Goal: Information Seeking & Learning: Learn about a topic

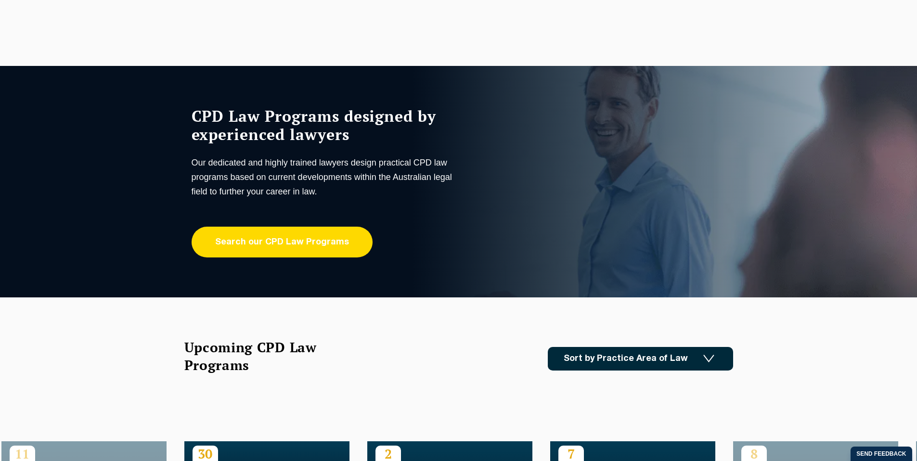
click at [309, 243] on link "Search our CPD Law Programs" at bounding box center [282, 242] width 181 height 31
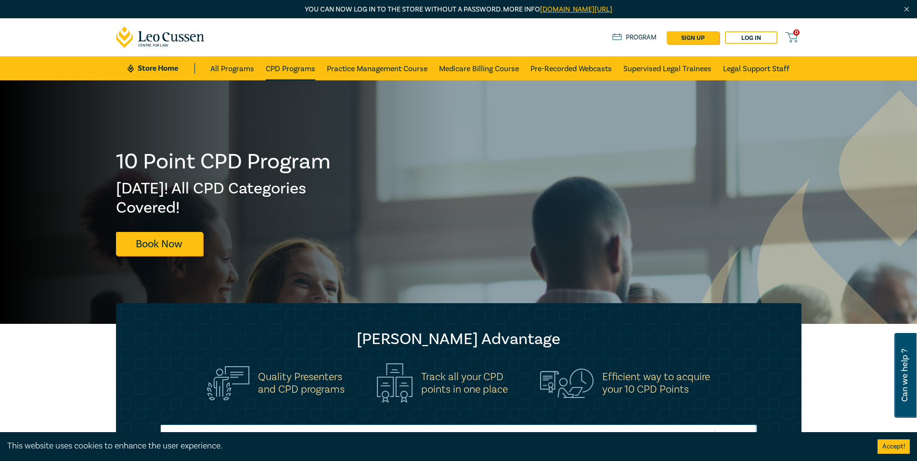
click at [282, 64] on link "CPD Programs" at bounding box center [291, 68] width 50 height 24
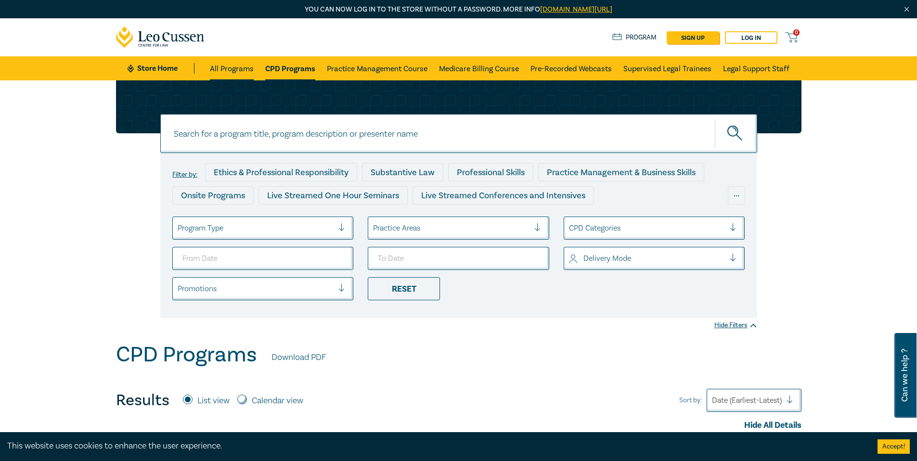
click at [235, 68] on link "All Programs" at bounding box center [232, 68] width 44 height 24
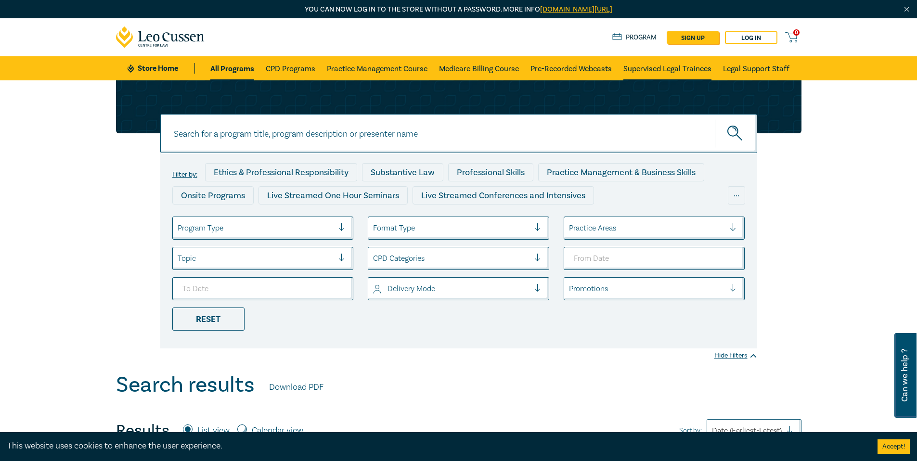
click at [676, 69] on link "Supervised Legal Trainees" at bounding box center [668, 68] width 88 height 24
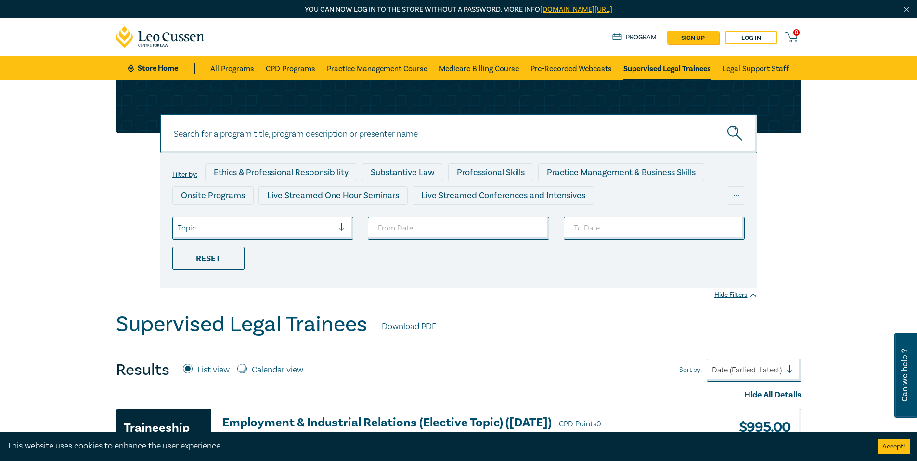
click at [679, 70] on link "Supervised Legal Trainees" at bounding box center [668, 68] width 88 height 24
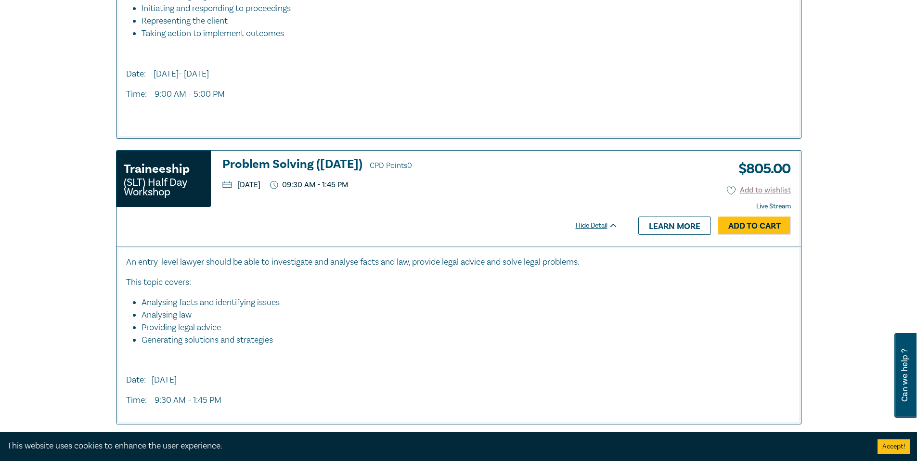
scroll to position [659, 0]
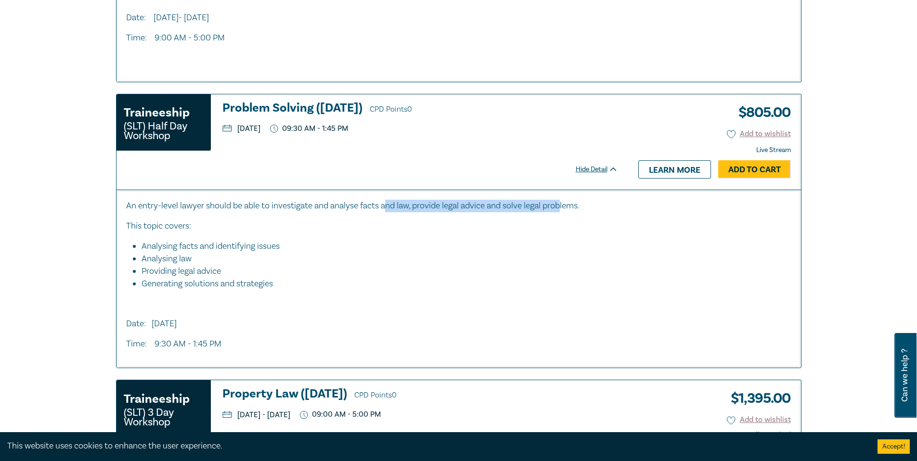
drag, startPoint x: 397, startPoint y: 209, endPoint x: 569, endPoint y: 212, distance: 172.0
click at [569, 212] on p "An entry-level lawyer should be able to investigate and analyse facts and law, …" at bounding box center [459, 206] width 666 height 13
click at [432, 262] on li "Analysing law" at bounding box center [462, 259] width 641 height 13
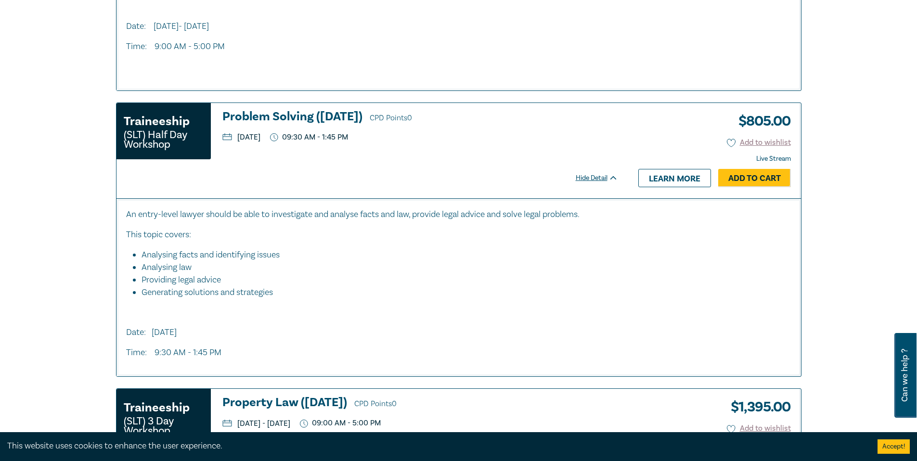
scroll to position [0, 0]
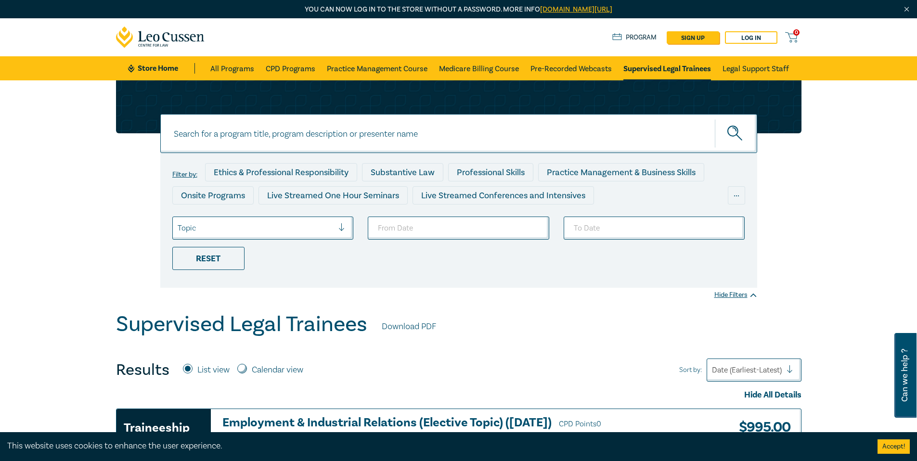
click at [145, 41] on icon at bounding box center [142, 36] width 8 height 11
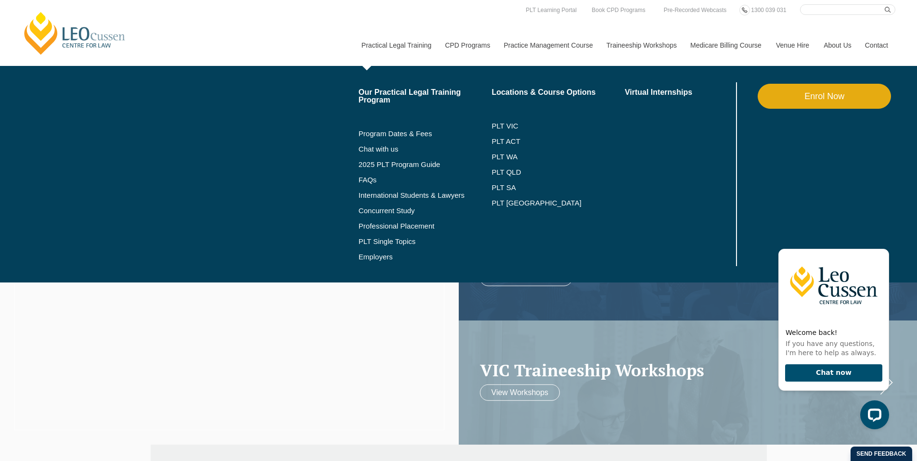
click at [392, 48] on link "Practical Legal Training" at bounding box center [396, 45] width 84 height 41
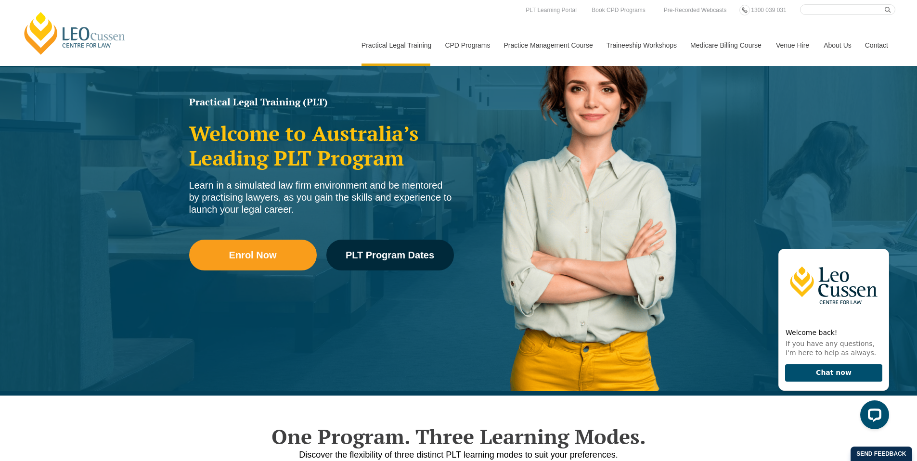
scroll to position [191, 0]
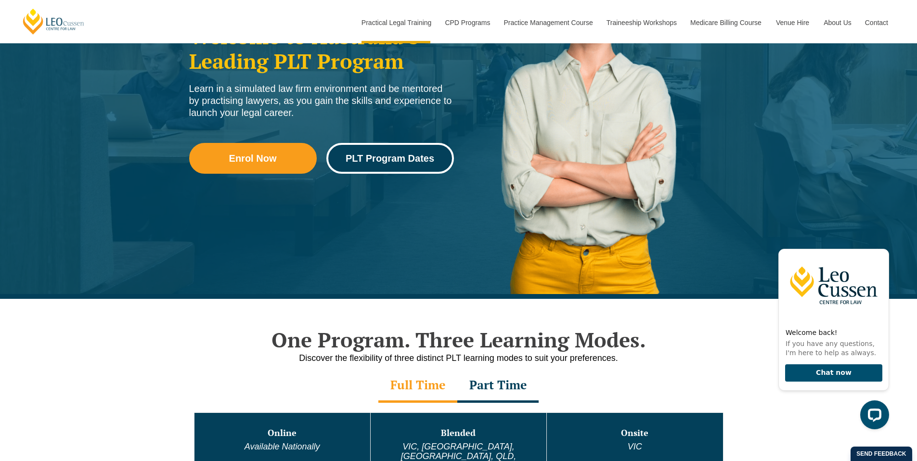
click at [427, 161] on span "PLT Program Dates" at bounding box center [390, 159] width 89 height 10
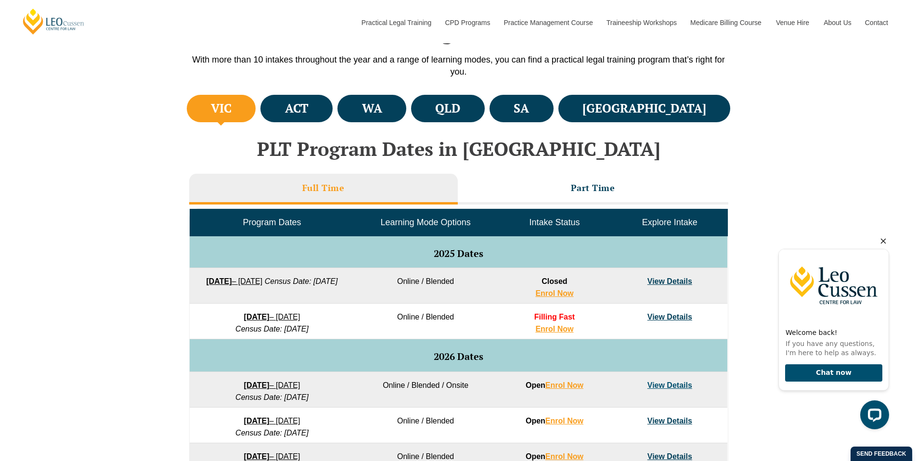
click at [884, 241] on icon "Hide greeting" at bounding box center [883, 241] width 5 height 5
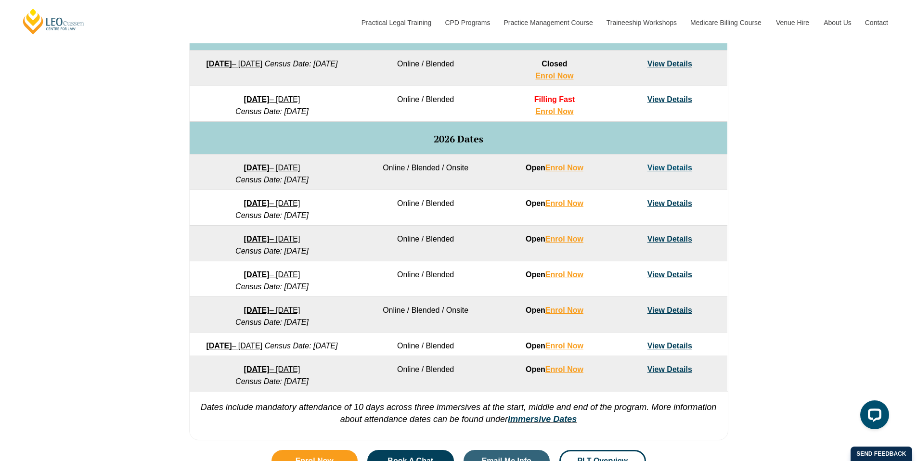
scroll to position [537, 0]
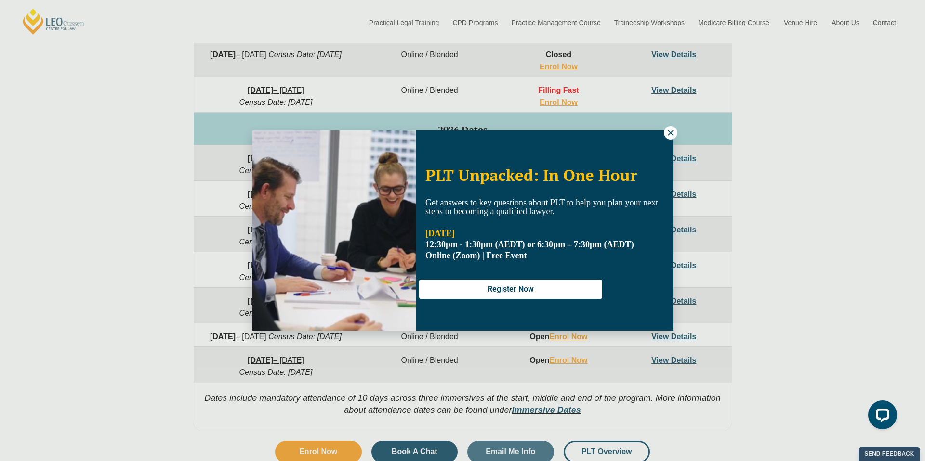
click at [662, 55] on div "PLT Unpacked: In One Hour Get answers to key questions about PLT to help you pl…" at bounding box center [462, 230] width 925 height 461
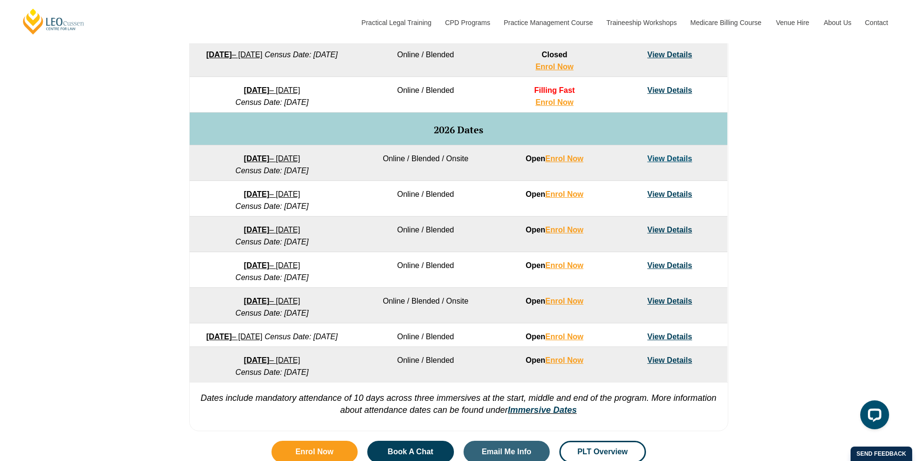
click at [670, 57] on link "View Details" at bounding box center [670, 55] width 45 height 8
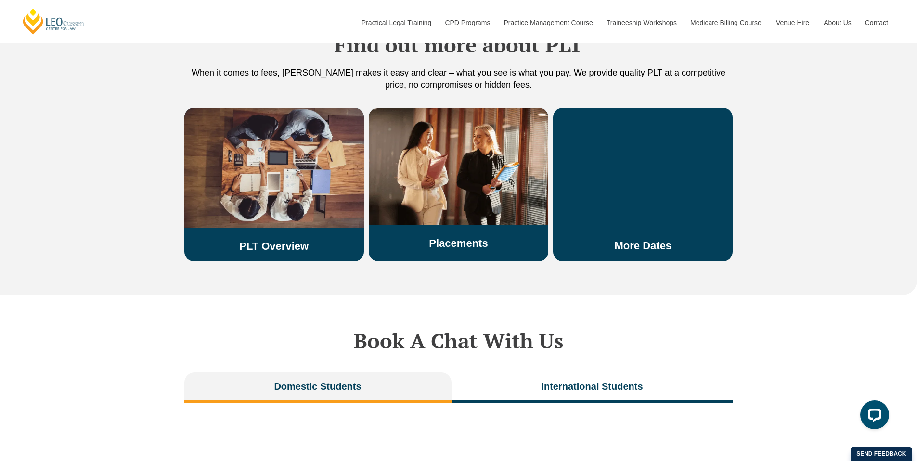
scroll to position [1909, 0]
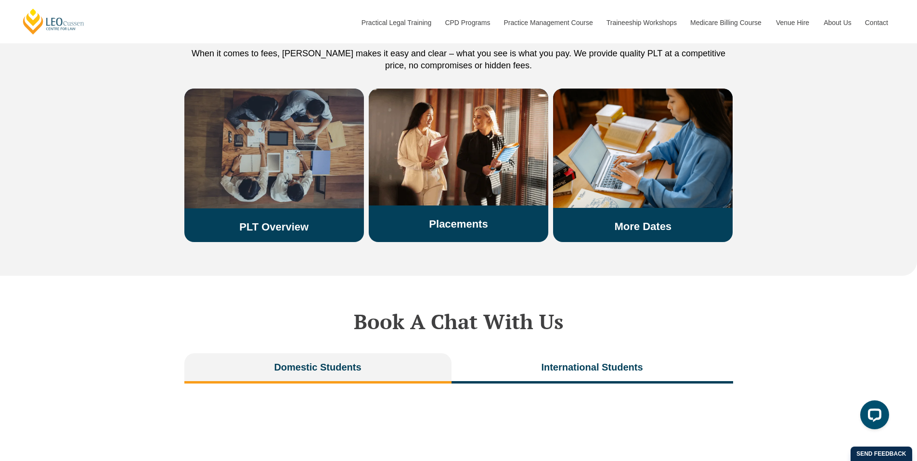
click at [296, 221] on link "PLT Overview" at bounding box center [273, 227] width 69 height 12
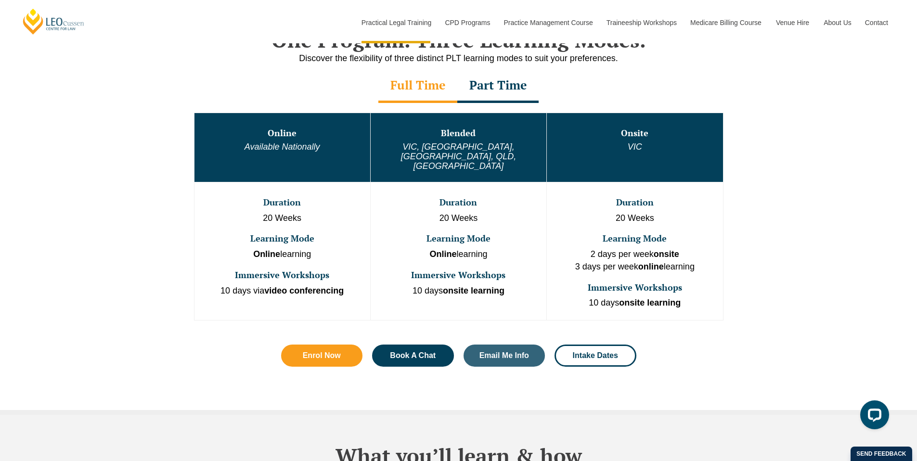
scroll to position [495, 0]
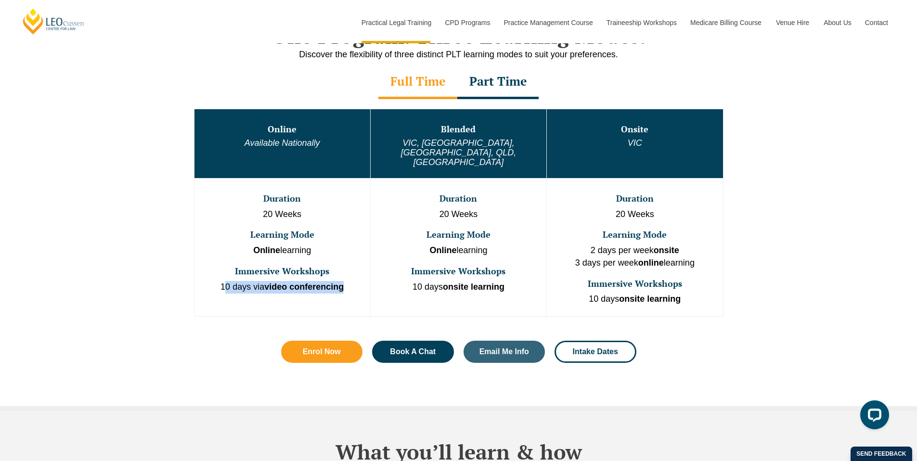
drag, startPoint x: 222, startPoint y: 268, endPoint x: 347, endPoint y: 270, distance: 125.2
click at [347, 281] on p "10 days via video conferencing" at bounding box center [283, 287] width 174 height 13
click at [351, 244] on td "Duration 20 Weeks Learning Mode Online learning Immersive Workshops 10 days via…" at bounding box center [282, 247] width 176 height 138
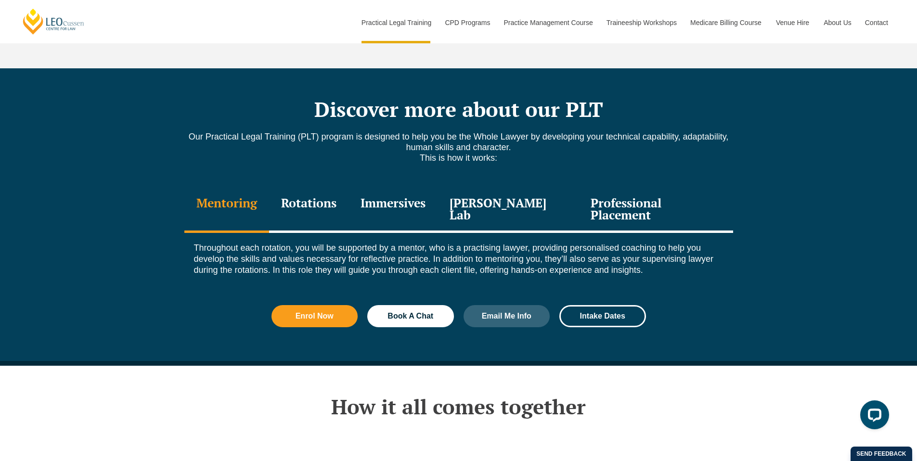
scroll to position [1281, 0]
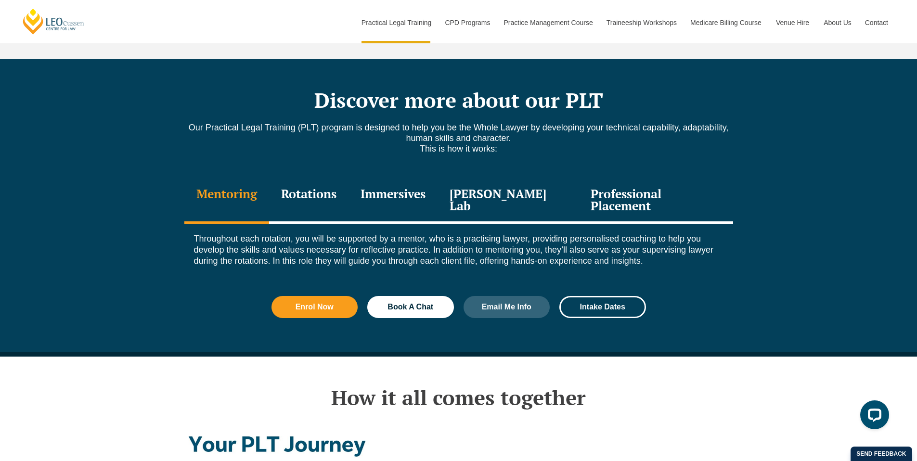
click at [318, 178] on div "Rotations" at bounding box center [308, 201] width 79 height 46
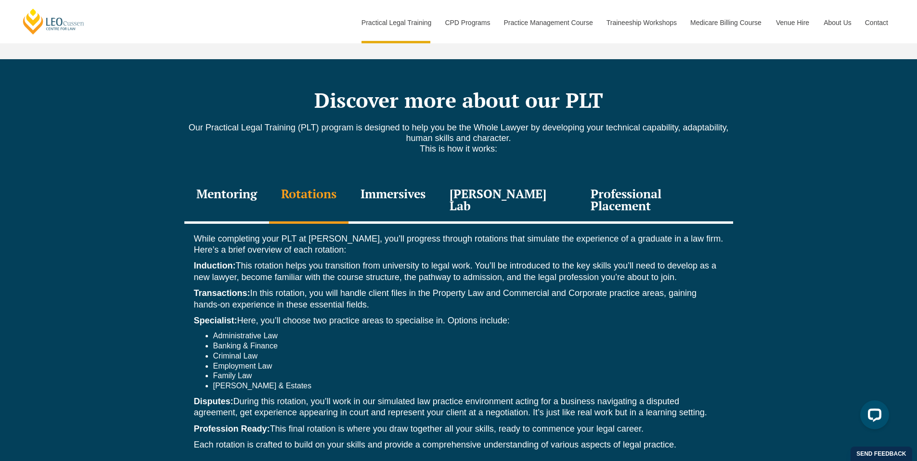
click at [411, 178] on div "Immersives" at bounding box center [393, 201] width 89 height 46
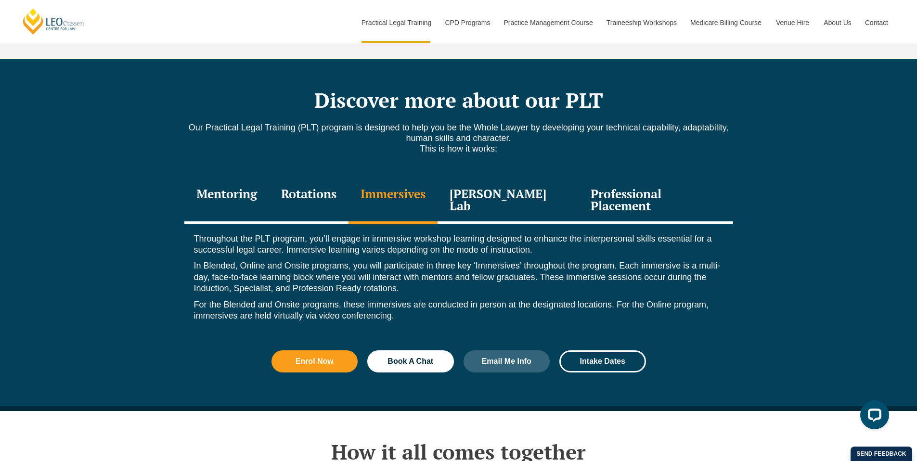
click at [497, 178] on div "[PERSON_NAME] Lab" at bounding box center [509, 201] width 142 height 46
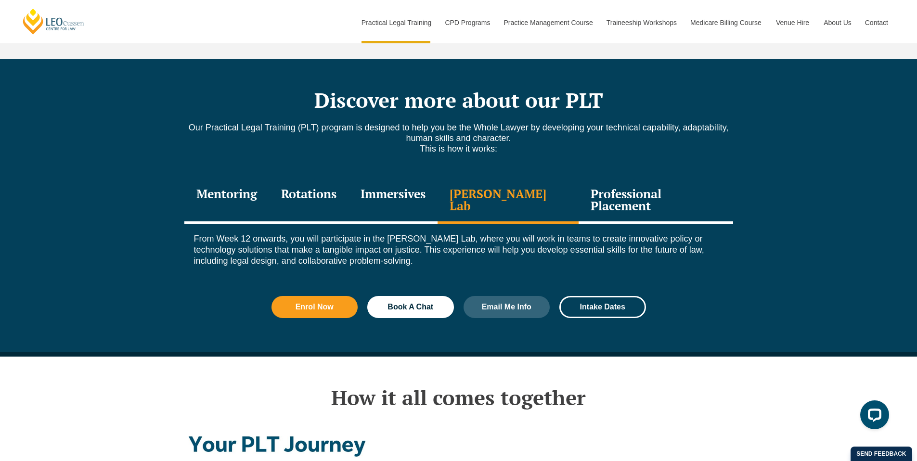
click at [639, 182] on div "Professional Placement" at bounding box center [656, 201] width 154 height 46
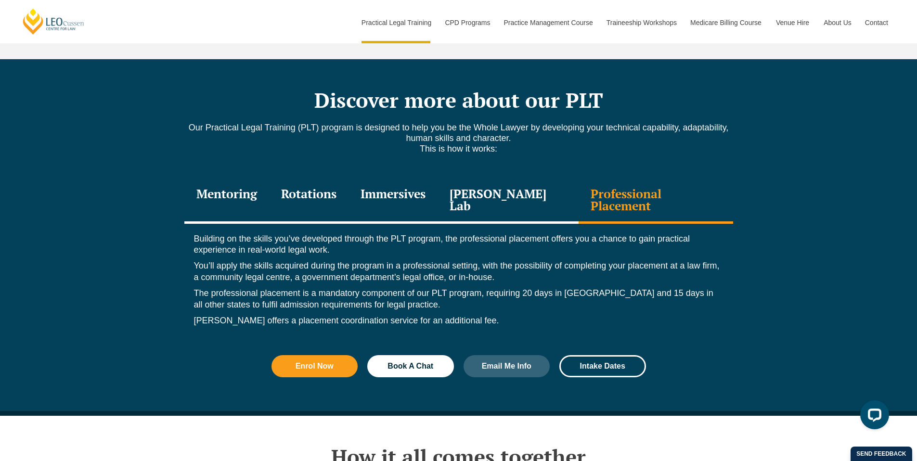
click at [503, 178] on div "[PERSON_NAME] Lab" at bounding box center [509, 201] width 142 height 46
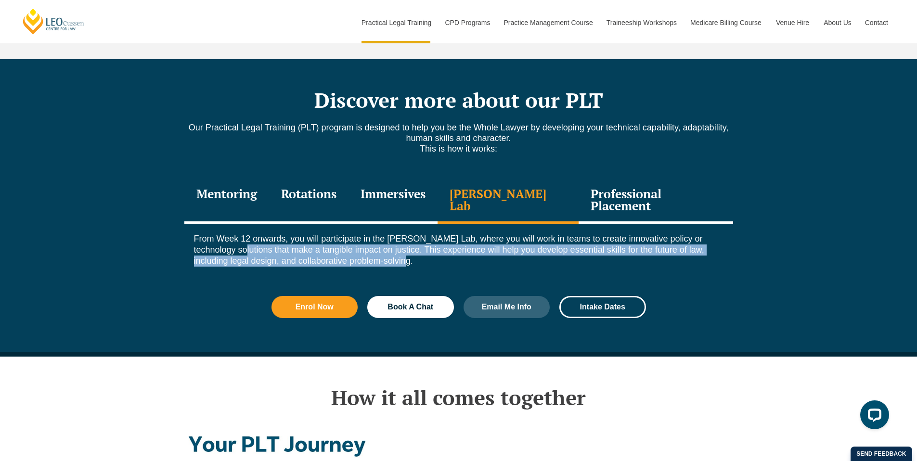
drag, startPoint x: 210, startPoint y: 218, endPoint x: 398, endPoint y: 228, distance: 188.1
click at [398, 234] on p "From Week 12 onwards, you will participate in the [PERSON_NAME] Lab, where you …" at bounding box center [459, 251] width 530 height 34
click at [755, 235] on div "Discover more about our PLT Our Practical Legal Training (PLT) program is desig…" at bounding box center [458, 208] width 917 height 298
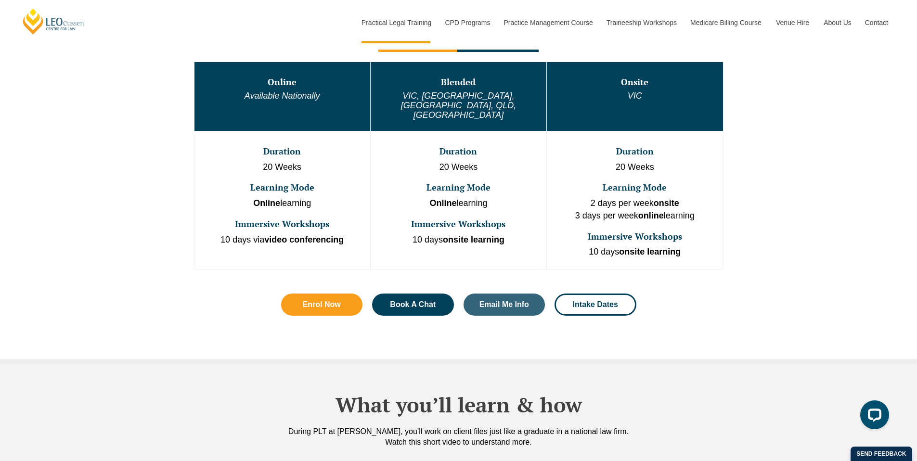
scroll to position [0, 0]
